Goal: Task Accomplishment & Management: Manage account settings

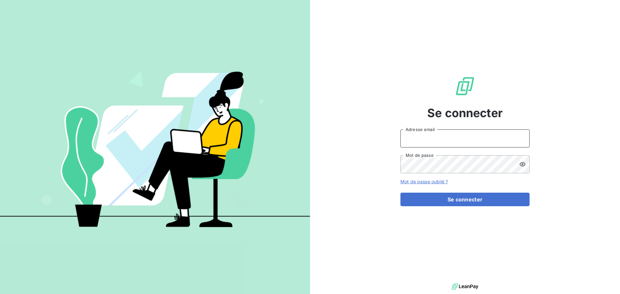
click at [476, 134] on input "Adresse email" at bounding box center [465, 139] width 129 height 18
type input "[EMAIL_ADDRESS][DOMAIN_NAME]"
click at [401, 193] on button "Se connecter" at bounding box center [465, 200] width 129 height 14
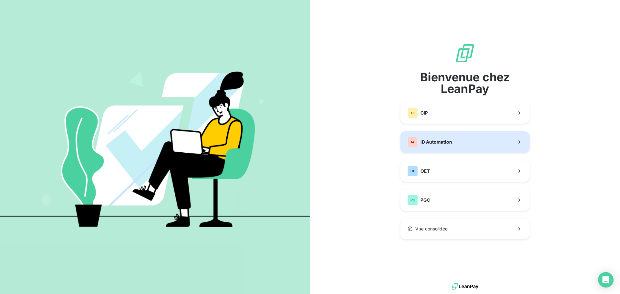
click at [445, 144] on span "ID Automation" at bounding box center [437, 142] width 32 height 6
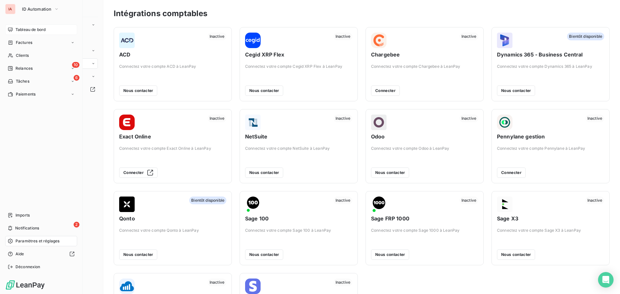
click at [35, 31] on span "Tableau de bord" at bounding box center [31, 30] width 30 height 6
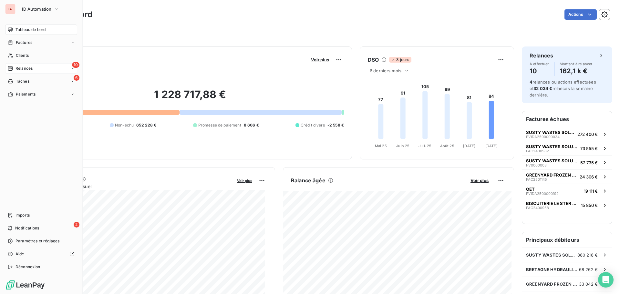
click at [20, 68] on span "Relances" at bounding box center [24, 69] width 17 height 6
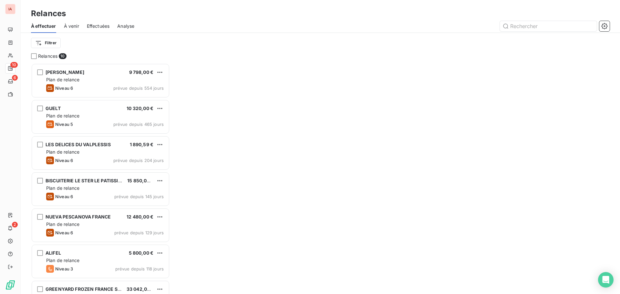
scroll to position [226, 134]
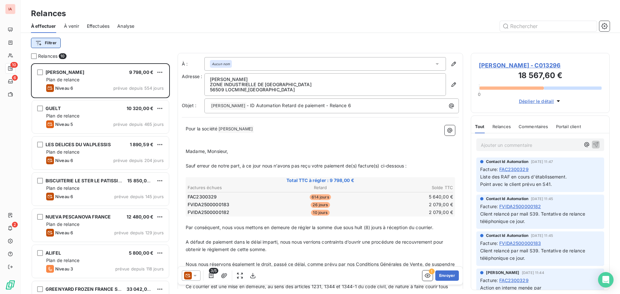
click at [52, 42] on html "IA 10 6 2 Relances À effectuer À venir Effectuées Analyse Filtrer Relances 10 G…" at bounding box center [310, 147] width 620 height 294
click at [145, 9] on html "IA 10 6 2 Relances À effectuer À venir Effectuées Analyse Filtrer Relances 10 G…" at bounding box center [310, 147] width 620 height 294
click at [71, 24] on span "À venir" at bounding box center [71, 26] width 15 height 6
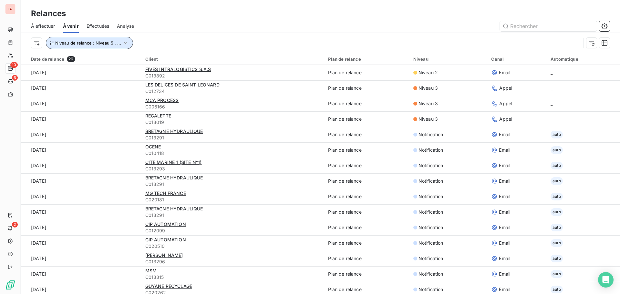
click at [125, 42] on icon "button" at bounding box center [125, 43] width 3 height 2
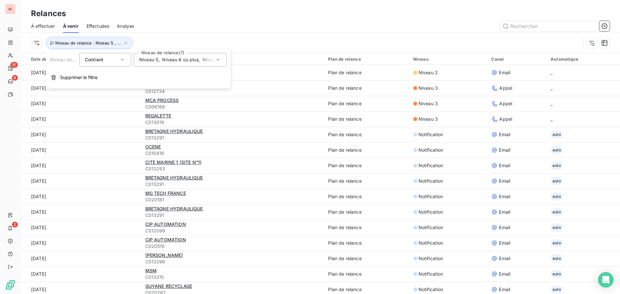
click at [221, 61] on div "Niveau 5 , Niveau 6 ou plus , Niveau 4 , Notification , Niveau 1 , Niveau 2 , N…" at bounding box center [180, 60] width 93 height 14
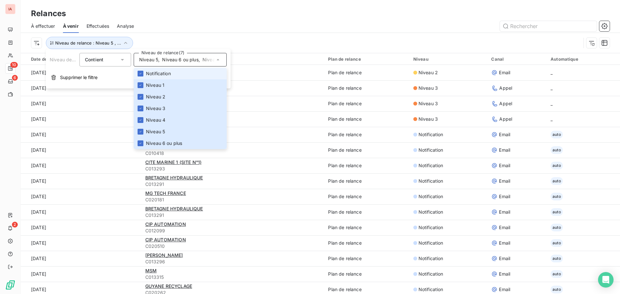
click at [223, 22] on div at bounding box center [376, 26] width 468 height 10
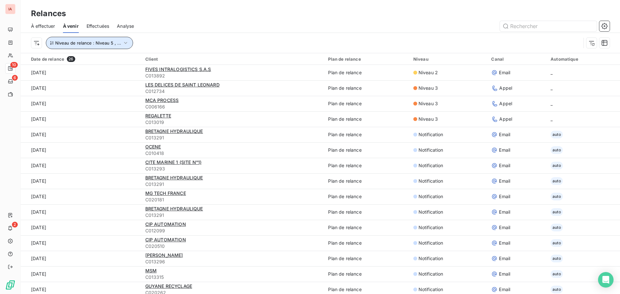
click at [57, 44] on span "Niveau de relance : Niveau 5 , ..." at bounding box center [88, 42] width 66 height 5
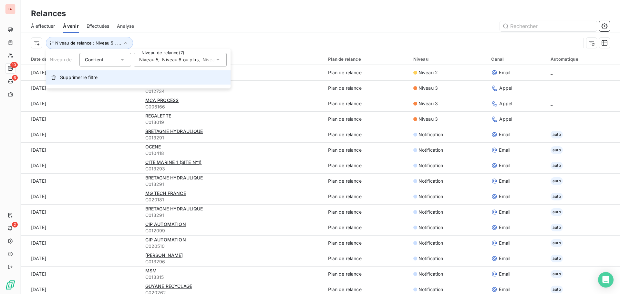
click at [72, 79] on span "Supprimer le filtre" at bounding box center [78, 77] width 37 height 6
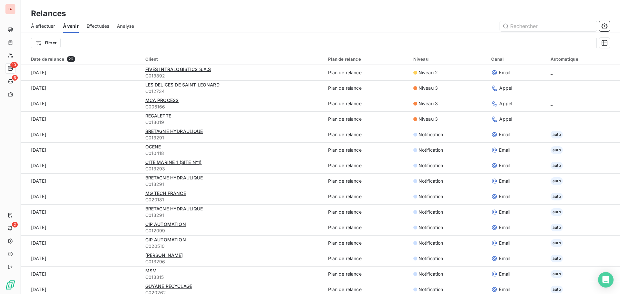
click at [37, 27] on span "À effectuer" at bounding box center [43, 26] width 24 height 6
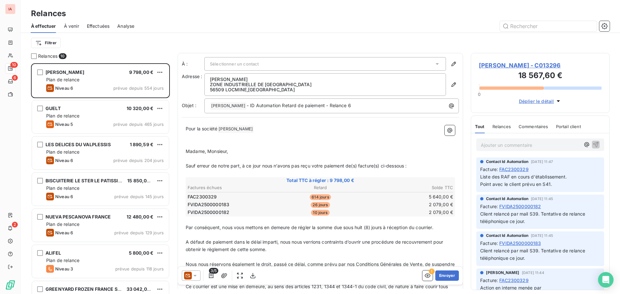
scroll to position [226, 134]
click at [44, 44] on html "IA 10 6 2 Relances À effectuer À venir Effectuées Analyse Filtrer Relances 10 G…" at bounding box center [310, 147] width 620 height 294
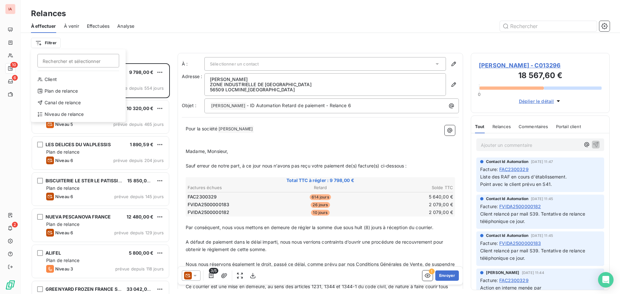
click at [130, 14] on html "IA 10 6 2 Relances À effectuer À venir Effectuées Analyse Filtrer Rechercher et…" at bounding box center [310, 147] width 620 height 294
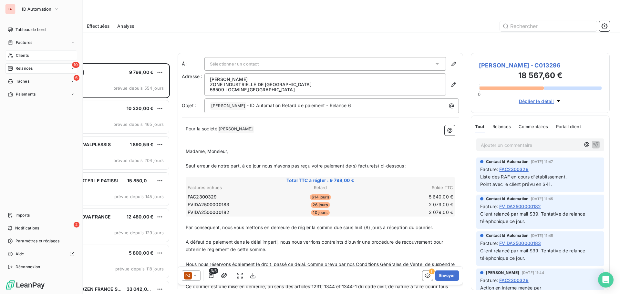
click at [24, 59] on div "Clients" at bounding box center [41, 55] width 72 height 10
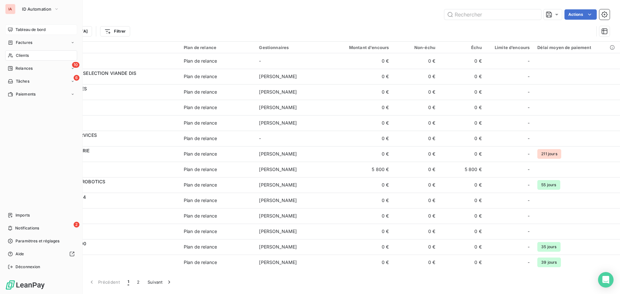
click at [28, 25] on div "Tableau de bord" at bounding box center [41, 30] width 72 height 10
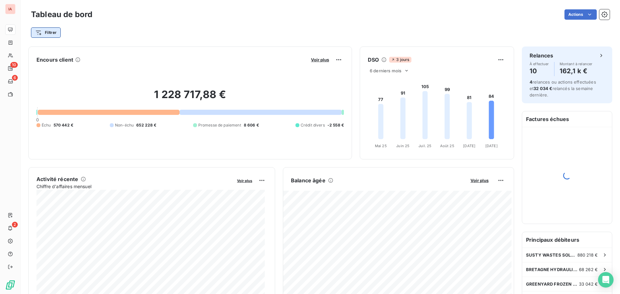
click at [51, 34] on html "IA 10 6 2 Tableau de bord Actions Filtrer Encours client Voir plus 1 228 717,88…" at bounding box center [310, 147] width 620 height 294
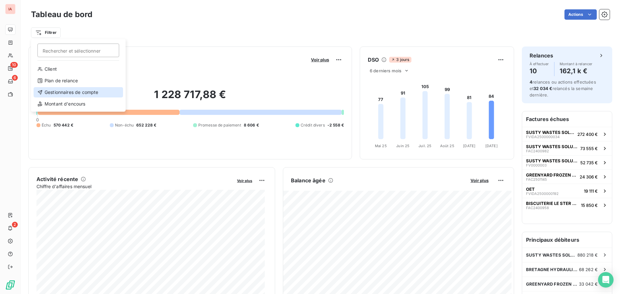
click at [83, 92] on div "Gestionnaires de compte" at bounding box center [78, 92] width 89 height 10
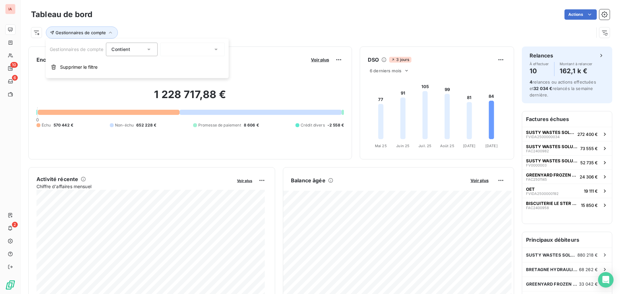
click at [219, 49] on icon at bounding box center [216, 49] width 6 height 6
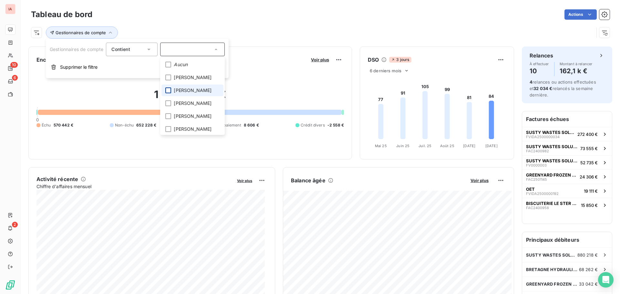
click at [170, 92] on div at bounding box center [168, 91] width 6 height 6
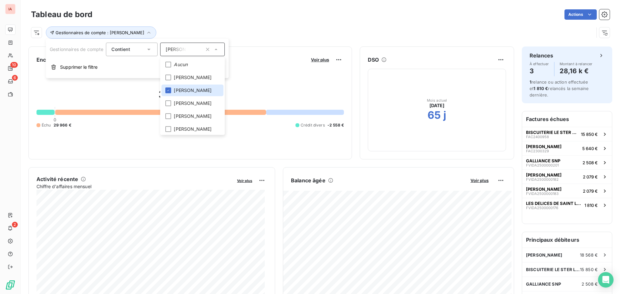
click at [204, 29] on div "Gestionnaires de compte : Kévin Guillin" at bounding box center [312, 32] width 563 height 12
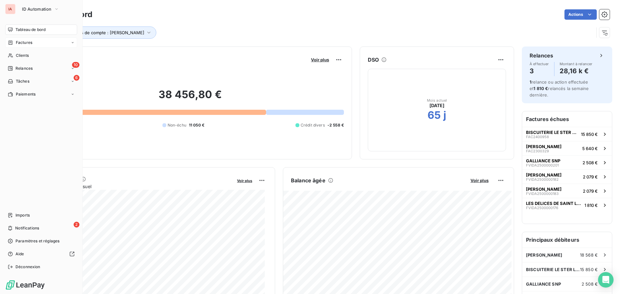
click at [17, 43] on span "Factures" at bounding box center [24, 43] width 16 height 6
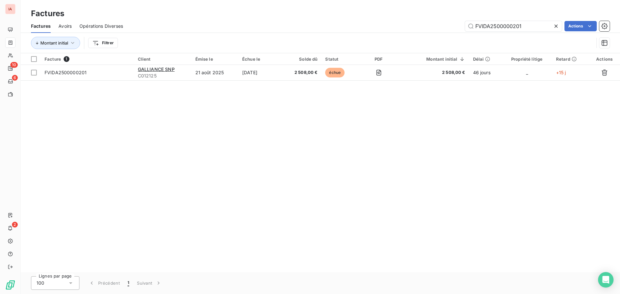
drag, startPoint x: 530, startPoint y: 24, endPoint x: 453, endPoint y: 33, distance: 77.7
click at [453, 33] on div "Factures Avoirs Opérations Diverses FVIDA2500000201 Actions" at bounding box center [321, 26] width 600 height 14
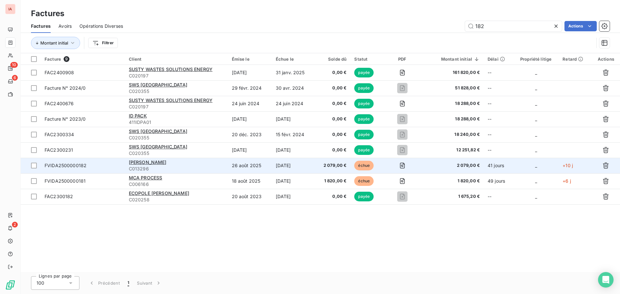
type input "182"
click at [67, 167] on span "FVIDA2500000182" at bounding box center [66, 165] width 42 height 5
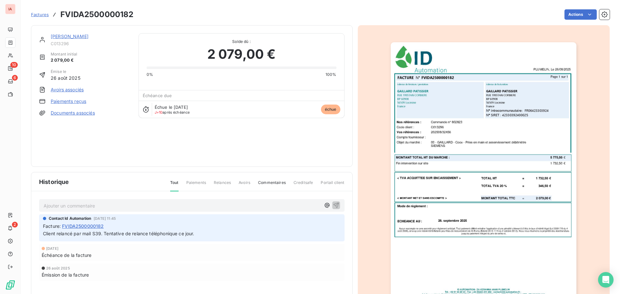
click at [277, 181] on span "Commentaires" at bounding box center [272, 185] width 28 height 11
click at [173, 178] on div "Historique Tout Paiements Relances Avoirs Commentaires Creditsafe Portail client" at bounding box center [191, 181] width 321 height 19
click at [174, 183] on span "Tout" at bounding box center [174, 185] width 8 height 11
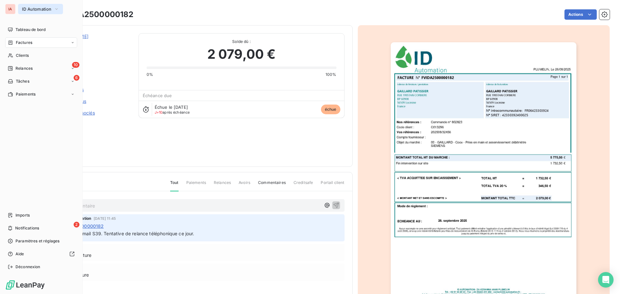
click at [37, 8] on span "ID Automation" at bounding box center [36, 8] width 29 height 5
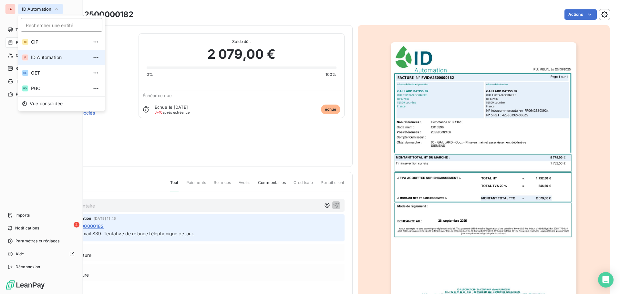
click at [58, 9] on icon "button" at bounding box center [56, 9] width 5 height 6
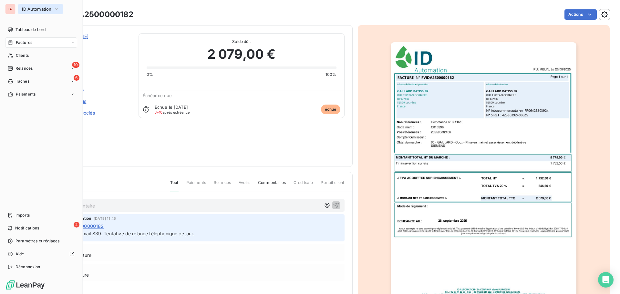
click at [58, 9] on icon "button" at bounding box center [56, 9] width 5 height 6
click at [59, 9] on icon "button" at bounding box center [56, 9] width 5 height 6
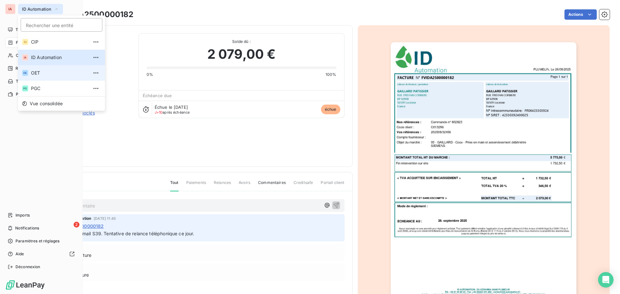
click at [35, 73] on span "OET" at bounding box center [59, 73] width 57 height 6
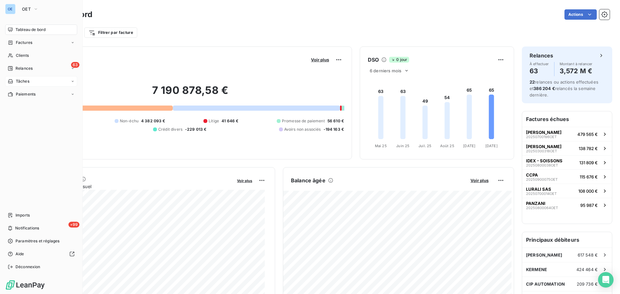
click at [21, 80] on span "Tâches" at bounding box center [23, 81] width 14 height 6
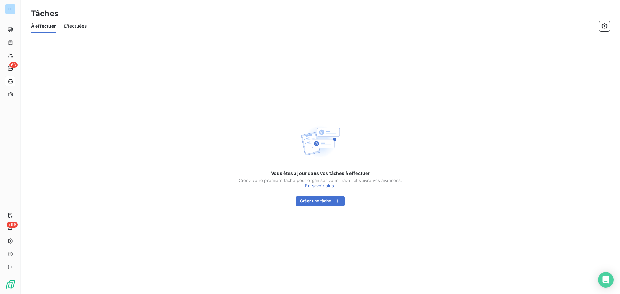
click at [100, 16] on div "Tâches" at bounding box center [321, 14] width 600 height 12
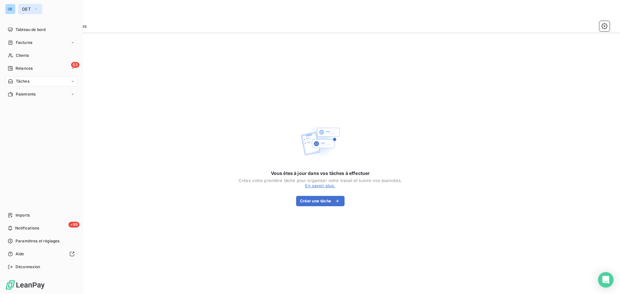
click at [39, 9] on button "OET" at bounding box center [30, 9] width 24 height 10
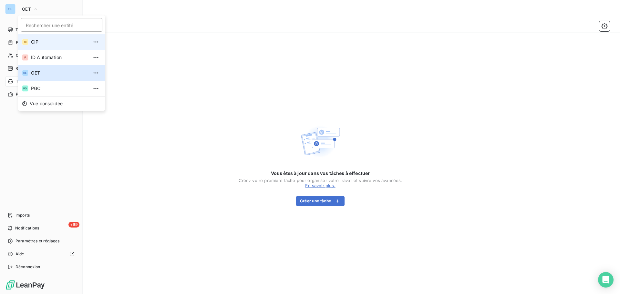
click at [37, 43] on span "CIP" at bounding box center [59, 42] width 57 height 6
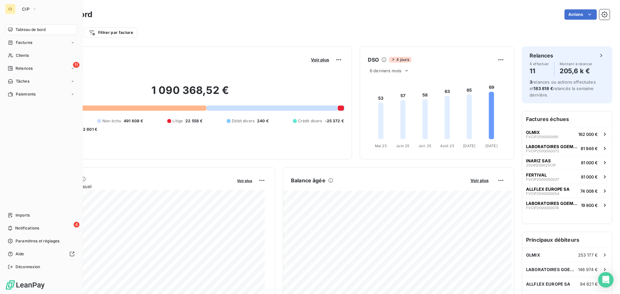
click at [36, 87] on nav "Tableau de bord Factures Clients 11 Relances Tâches Paiements" at bounding box center [41, 62] width 72 height 75
click at [29, 82] on span "Tâches" at bounding box center [23, 81] width 14 height 6
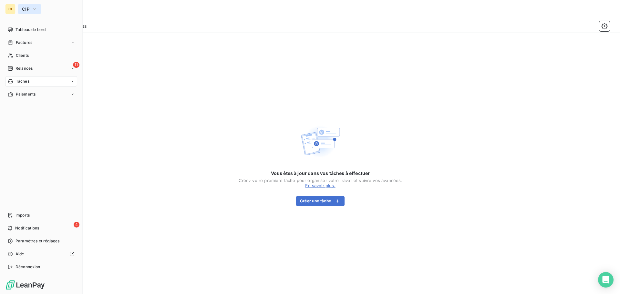
click at [35, 8] on icon "button" at bounding box center [34, 9] width 5 height 6
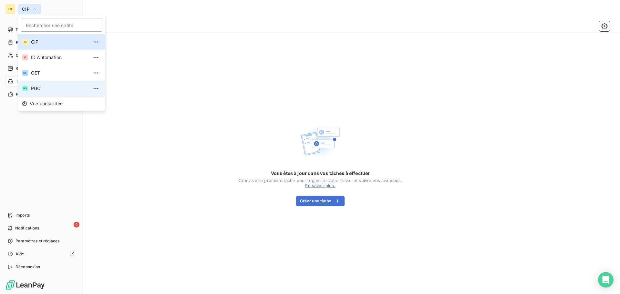
click at [34, 88] on span "PGC" at bounding box center [59, 88] width 57 height 6
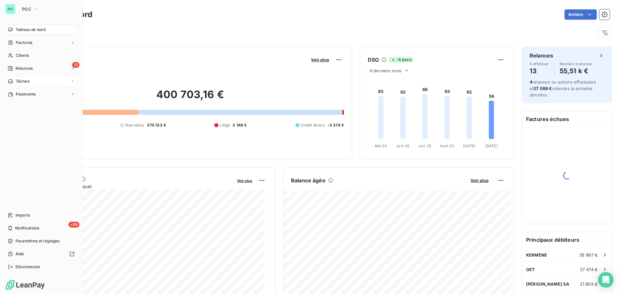
click at [30, 81] on div "Tâches" at bounding box center [41, 81] width 72 height 10
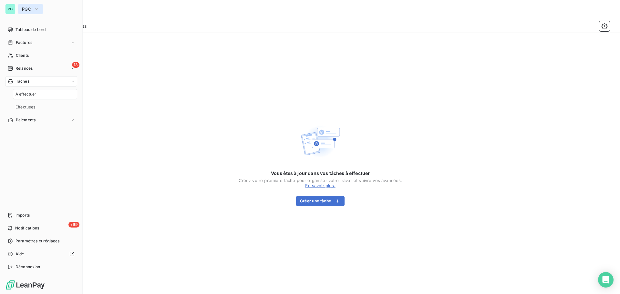
click at [32, 7] on button "PGC" at bounding box center [30, 9] width 25 height 10
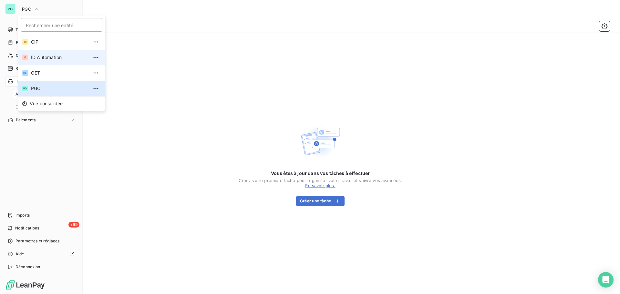
click at [41, 57] on span "ID Automation" at bounding box center [59, 57] width 57 height 6
